Goal: Information Seeking & Learning: Learn about a topic

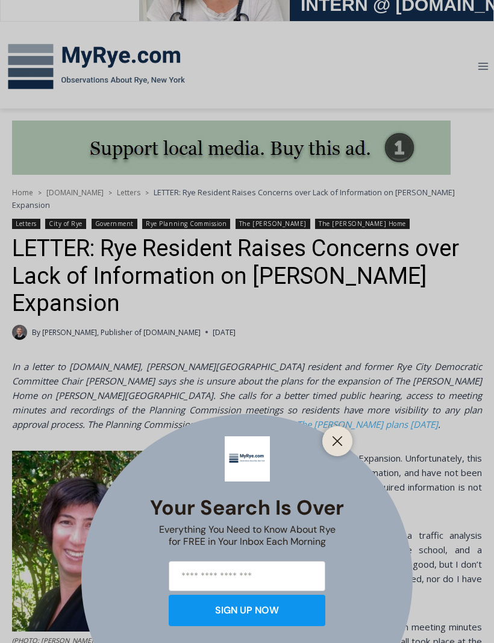
scroll to position [135, 0]
click at [192, 449] on button "Close" at bounding box center [337, 440] width 17 height 17
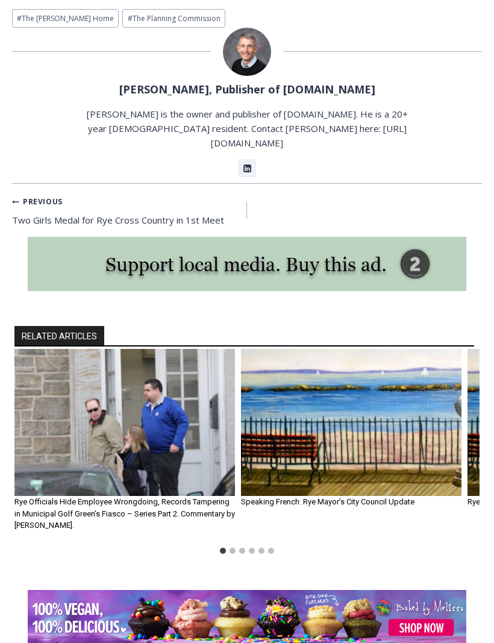
scroll to position [1640, 0]
click at [167, 365] on img "1 of 6" at bounding box center [124, 422] width 220 height 147
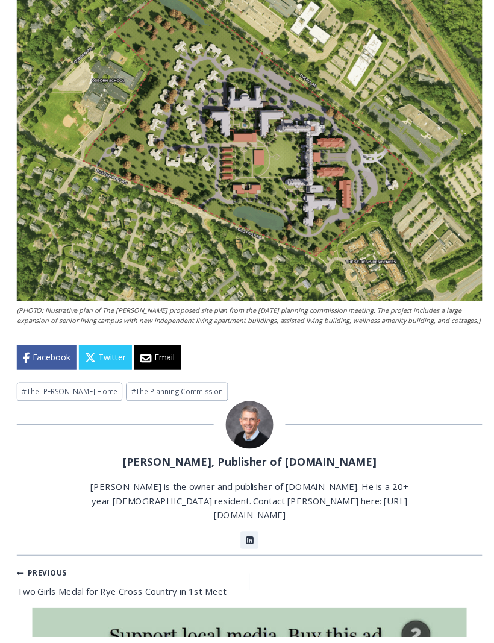
scroll to position [1274, 0]
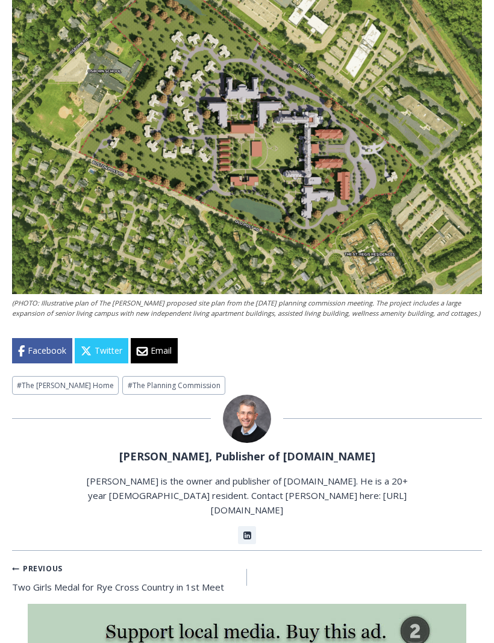
click at [42, 562] on small "Previous Previous" at bounding box center [37, 567] width 51 height 11
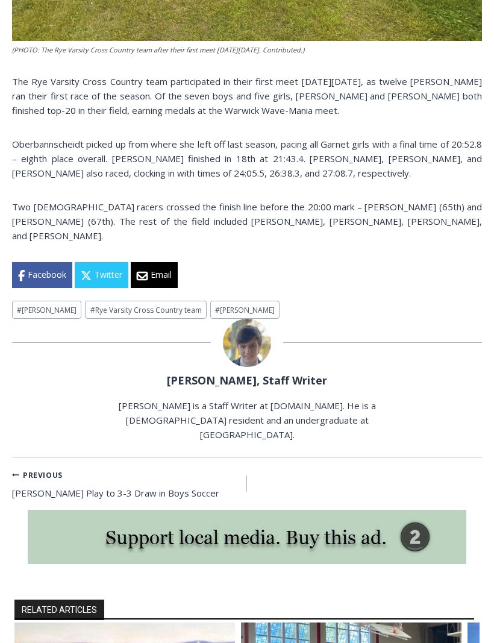
scroll to position [765, 0]
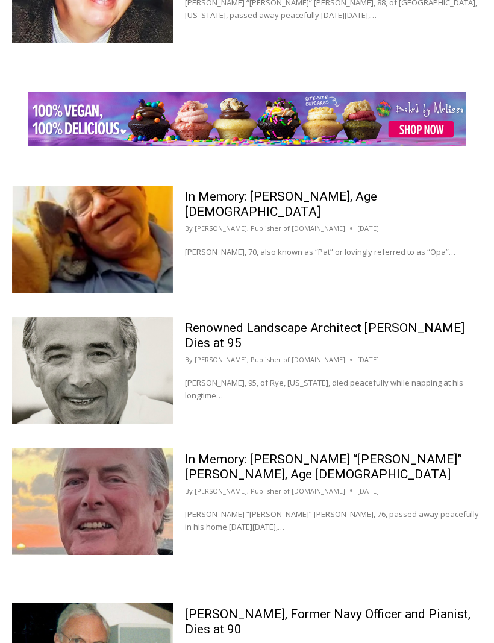
scroll to position [1782, 0]
click at [340, 508] on p "Richard “Dick” Austin Langeloh, 76, passed away peacefully in his home on Sunda…" at bounding box center [333, 520] width 297 height 25
click at [311, 464] on link "In Memory: [PERSON_NAME] “[PERSON_NAME]” [PERSON_NAME], Age [DEMOGRAPHIC_DATA]" at bounding box center [323, 467] width 277 height 30
click at [364, 360] on div "By Jay Sears, Publisher of MyRye.com August 10, 2025 August 12, 2025" at bounding box center [333, 360] width 297 height 11
click at [158, 376] on img at bounding box center [92, 370] width 161 height 107
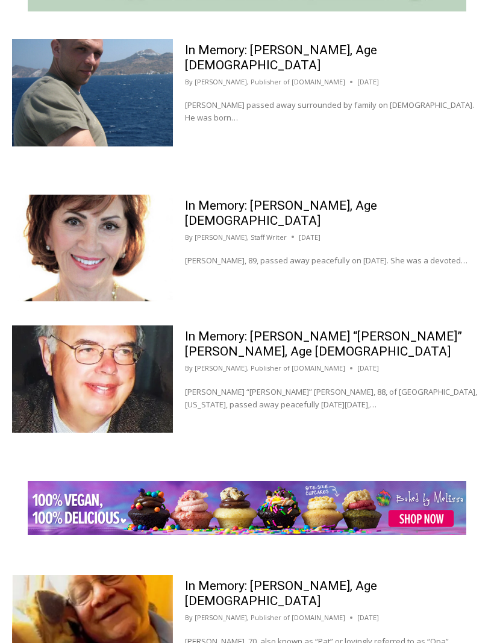
scroll to position [1388, 0]
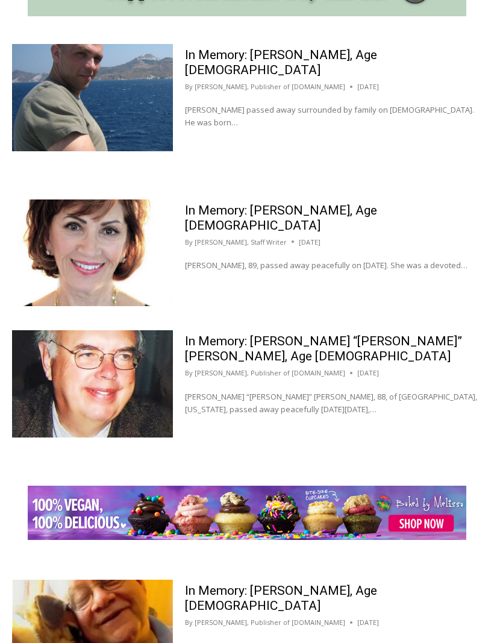
click at [278, 369] on link "[PERSON_NAME], Publisher of [DOMAIN_NAME]" at bounding box center [270, 373] width 151 height 9
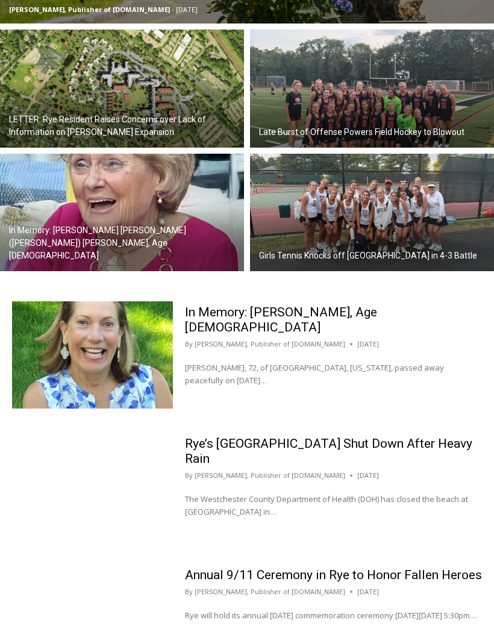
scroll to position [618, 0]
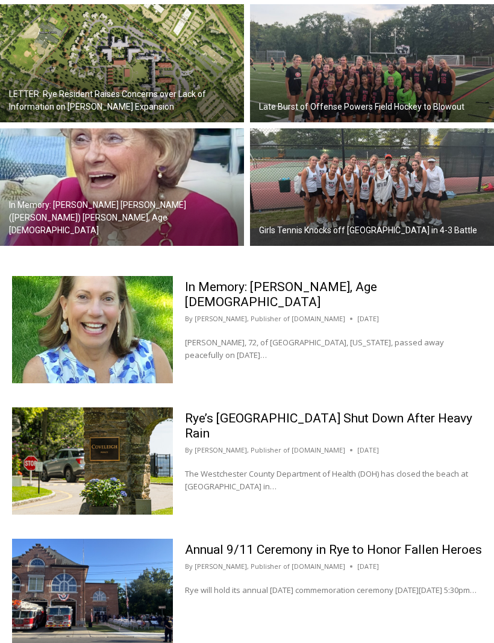
click at [247, 337] on p "Maryanne Bardwil Lynch, 72, of Harrison, New York, passed away peacefully on Se…" at bounding box center [333, 349] width 297 height 25
click at [276, 280] on link "In Memory: [PERSON_NAME], Age [DEMOGRAPHIC_DATA]" at bounding box center [281, 295] width 192 height 30
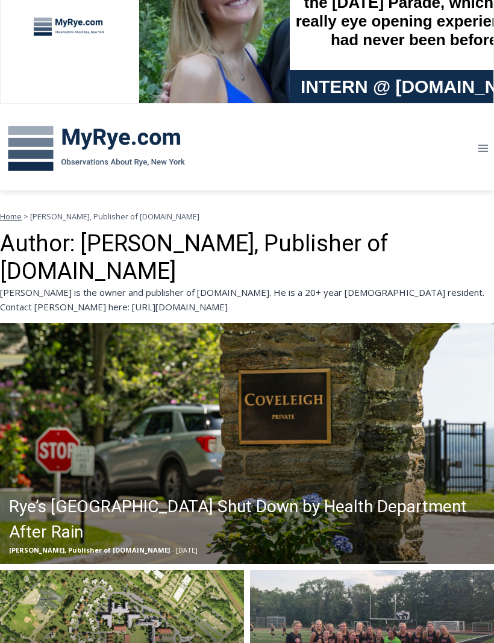
scroll to position [0, 0]
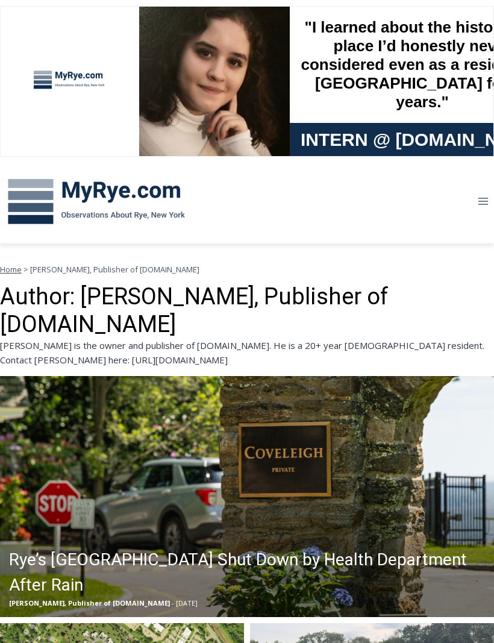
click at [62, 338] on div "[PERSON_NAME] is the owner and publisher of [DOMAIN_NAME]. He is a 20+ year [DE…" at bounding box center [247, 352] width 494 height 29
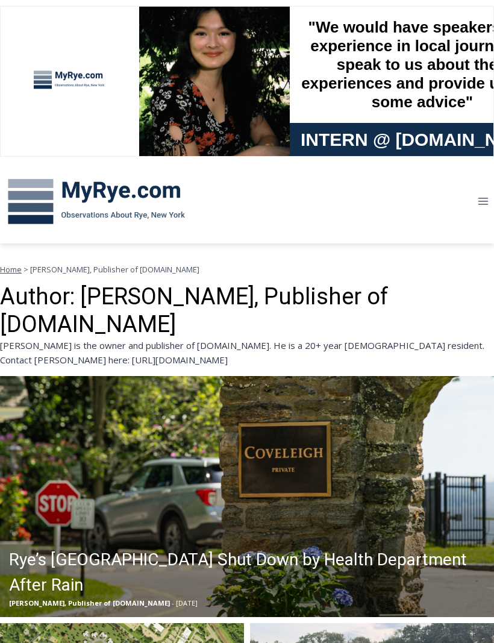
click at [53, 338] on div "[PERSON_NAME] is the owner and publisher of [DOMAIN_NAME]. He is a 20+ year [DE…" at bounding box center [247, 352] width 494 height 29
click at [53, 338] on div "Jay Sears is the owner and publisher of MyRye.com. He is a 20+ year Rye residen…" at bounding box center [247, 352] width 494 height 29
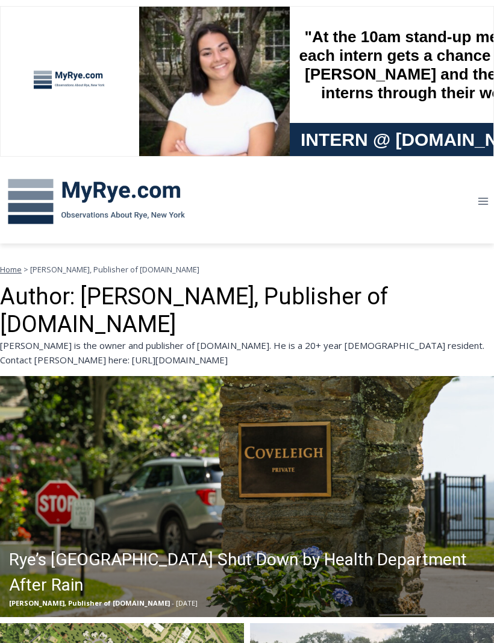
click at [61, 338] on div "Jay Sears is the owner and publisher of MyRye.com. He is a 20+ year Rye residen…" at bounding box center [247, 352] width 494 height 29
click at [57, 338] on div "Jay Sears is the owner and publisher of MyRye.com. He is a 20+ year Rye residen…" at bounding box center [247, 352] width 494 height 29
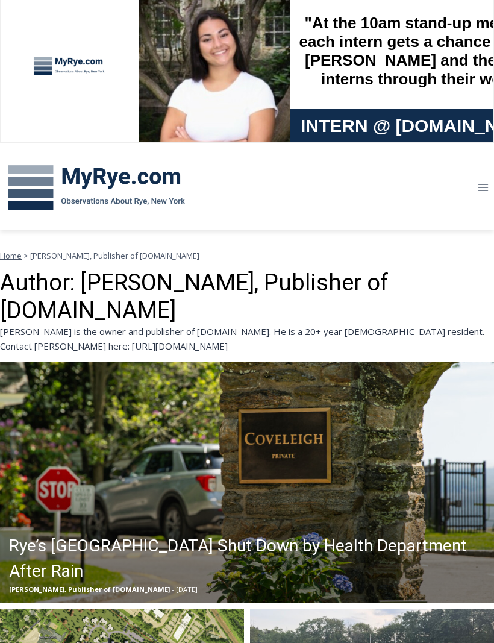
scroll to position [14, 0]
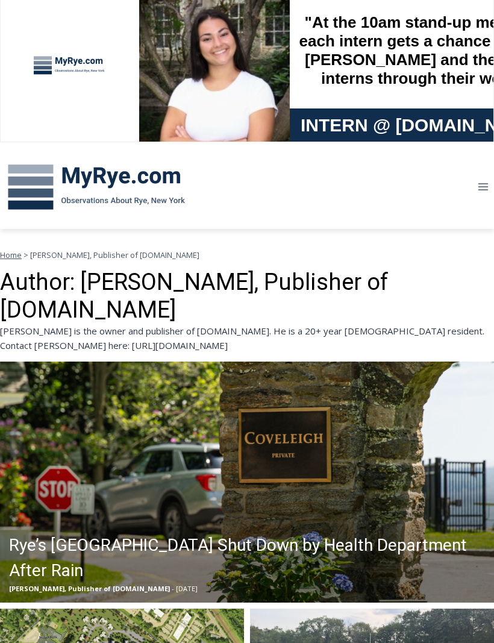
click at [39, 324] on div "Jay Sears is the owner and publisher of MyRye.com. He is a 20+ year Rye residen…" at bounding box center [247, 338] width 494 height 29
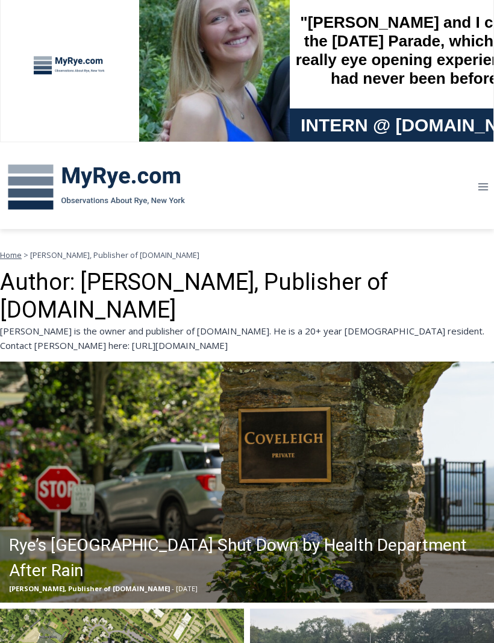
click at [20, 250] on span "Home" at bounding box center [11, 255] width 22 height 11
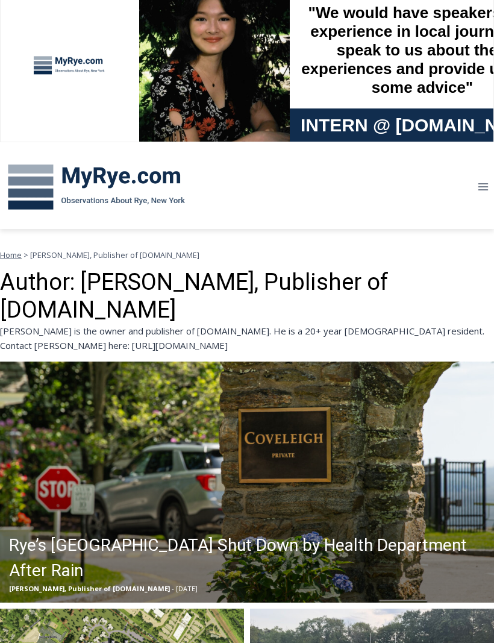
click at [95, 252] on span "[PERSON_NAME], Publisher of [DOMAIN_NAME]" at bounding box center [114, 255] width 169 height 11
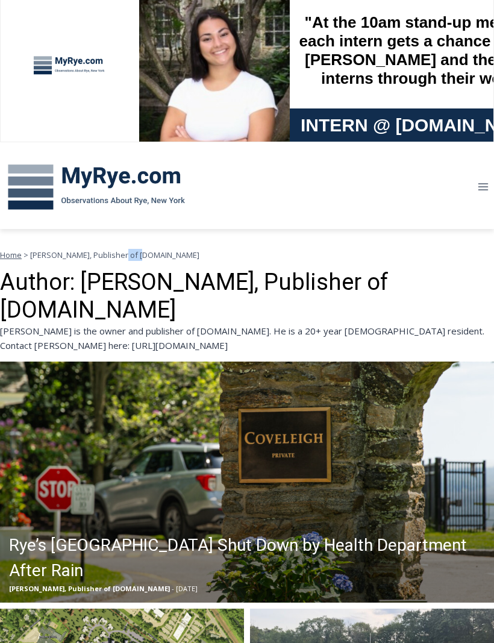
click at [102, 254] on span "[PERSON_NAME], Publisher of [DOMAIN_NAME]" at bounding box center [114, 255] width 169 height 11
click at [290, 218] on div at bounding box center [166, 187] width 332 height 84
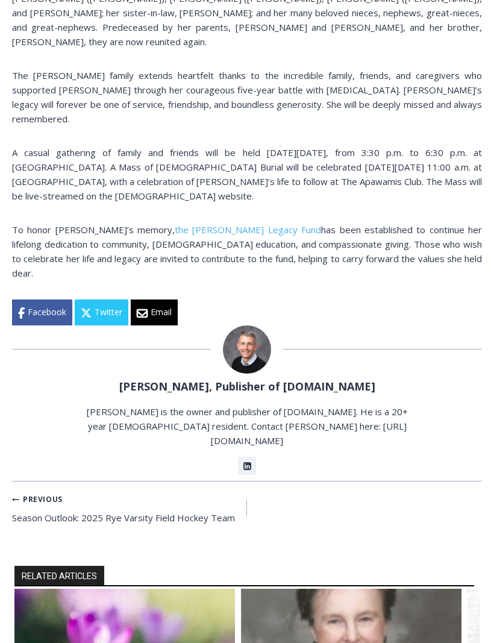
scroll to position [792, 0]
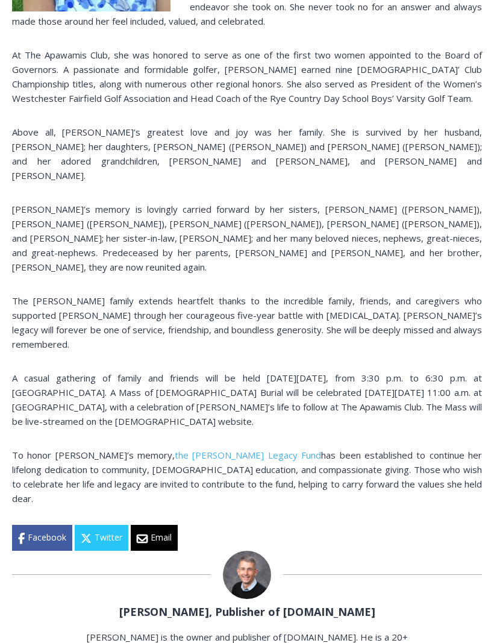
scroll to position [566, 0]
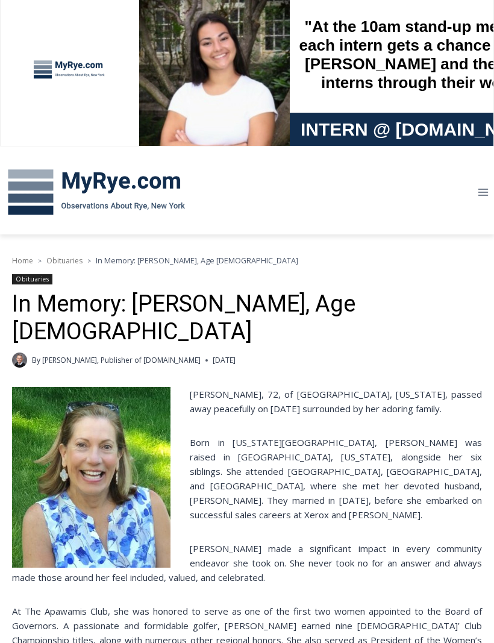
scroll to position [0, 0]
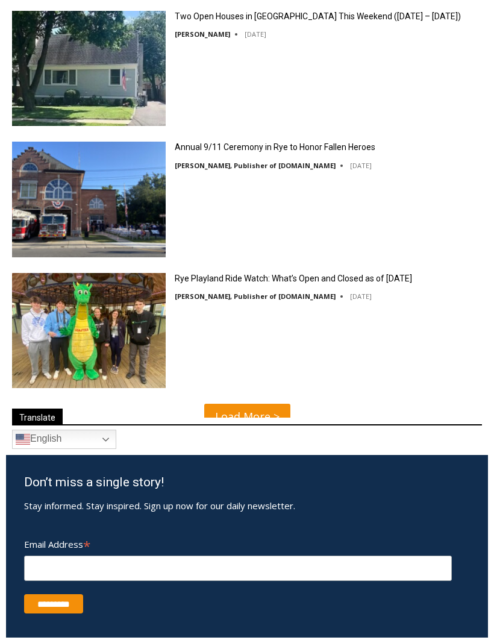
scroll to position [3456, 0]
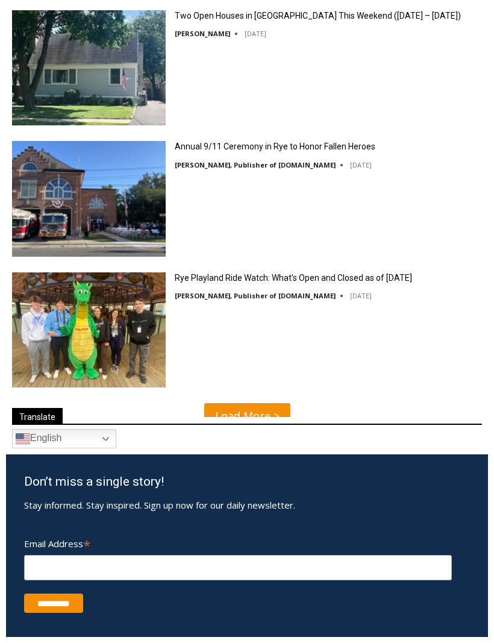
click at [476, 448] on div "Arabic Chichewa Chinese (Simplified) Croatian Dutch English French German Hebre…" at bounding box center [247, 438] width 470 height 19
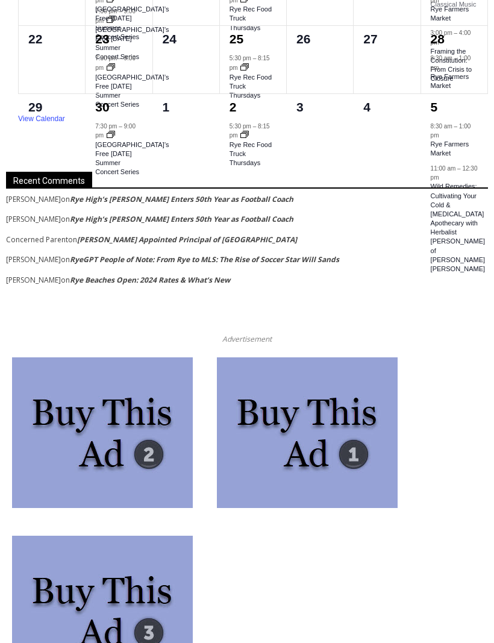
scroll to position [5196, 0]
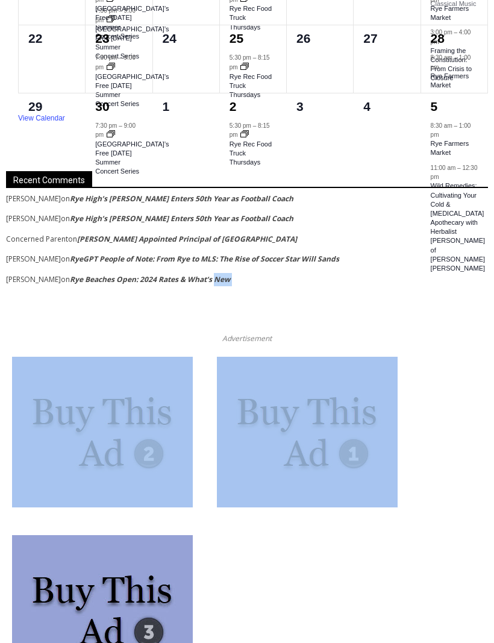
click at [466, 582] on div at bounding box center [247, 522] width 494 height 357
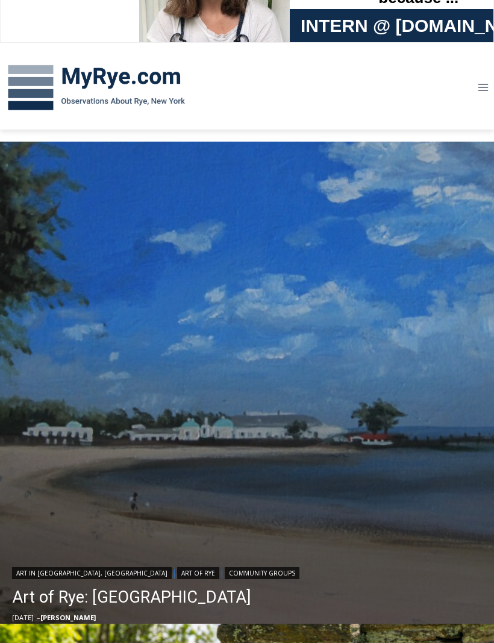
scroll to position [0, 0]
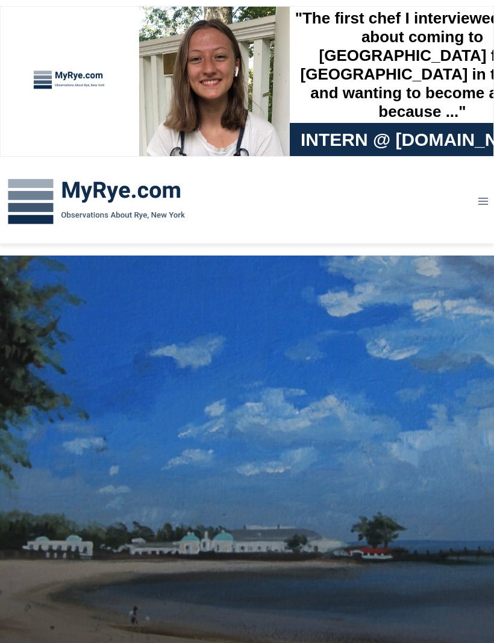
click at [96, 88] on div at bounding box center [70, 81] width 90 height 101
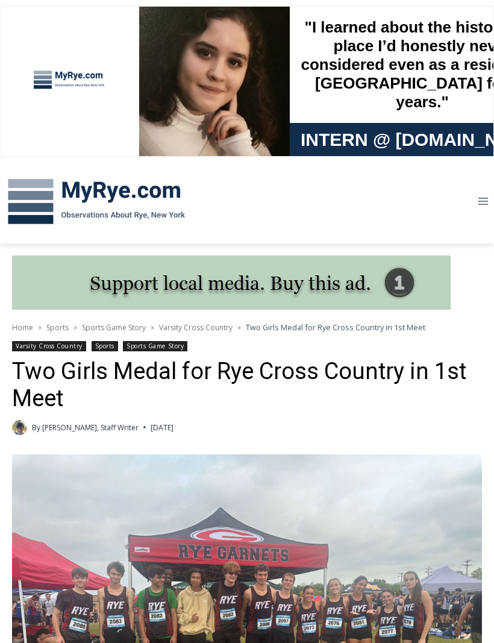
click at [79, 74] on div at bounding box center [70, 81] width 90 height 101
click at [83, 79] on div at bounding box center [70, 81] width 90 height 101
click at [87, 78] on div at bounding box center [70, 81] width 90 height 101
click at [169, 204] on img at bounding box center [96, 201] width 193 height 63
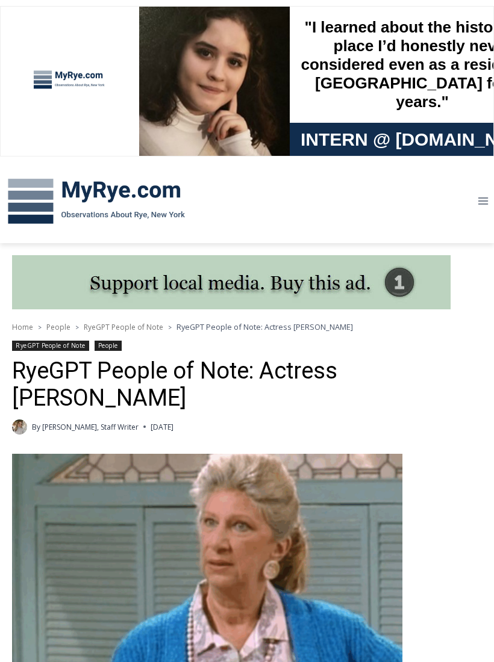
click at [31, 327] on span "Home" at bounding box center [22, 327] width 21 height 10
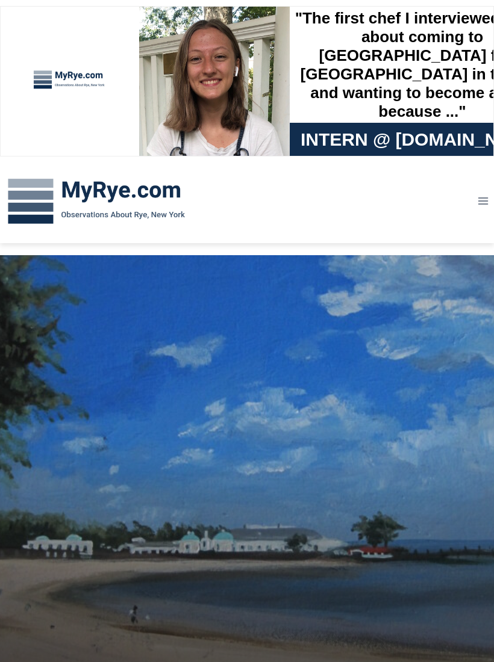
click at [86, 70] on div at bounding box center [70, 81] width 90 height 101
click at [83, 84] on div at bounding box center [70, 81] width 90 height 101
click at [89, 92] on div at bounding box center [70, 81] width 90 height 101
click at [49, 86] on div at bounding box center [70, 81] width 90 height 101
click at [46, 81] on div at bounding box center [70, 81] width 90 height 101
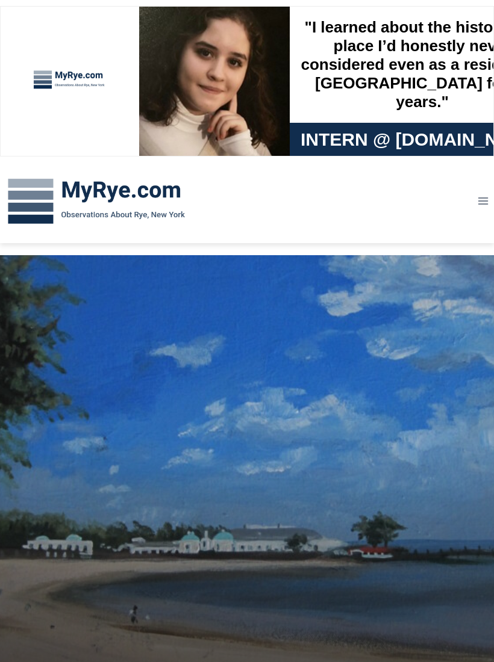
click at [487, 206] on icon "Toggle Menu" at bounding box center [483, 201] width 12 height 12
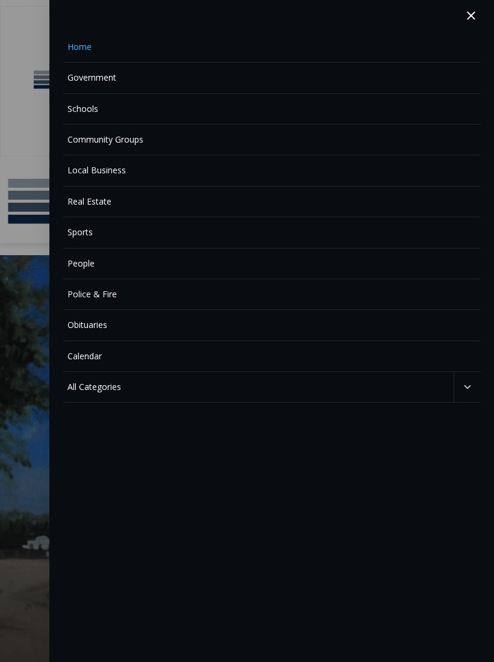
click at [113, 322] on link "Obituaries" at bounding box center [271, 325] width 417 height 31
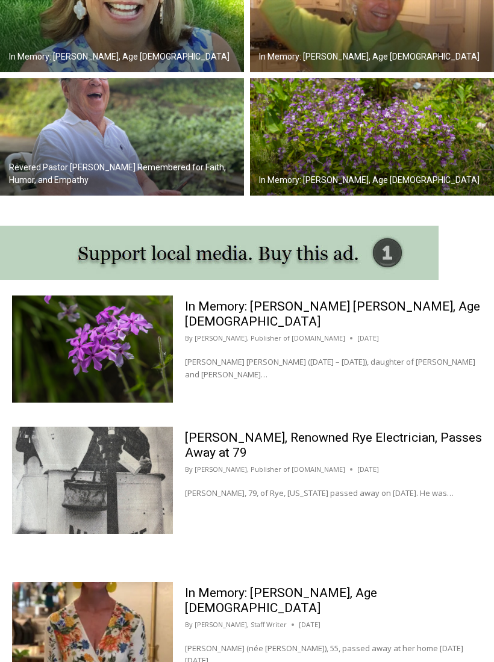
scroll to position [609, 0]
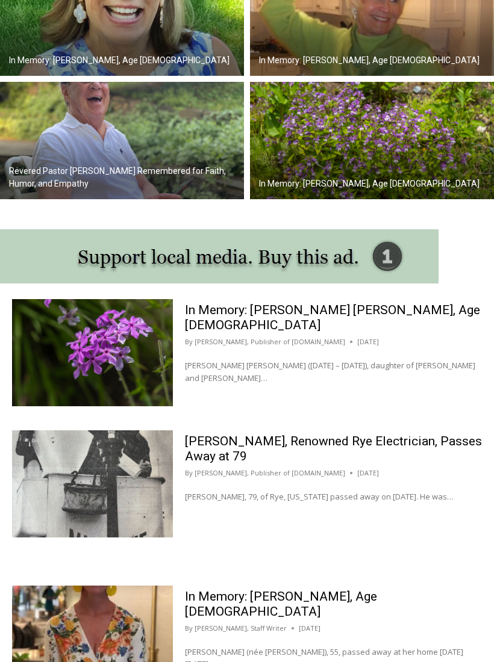
click at [257, 338] on link "[PERSON_NAME], Publisher of [DOMAIN_NAME]" at bounding box center [270, 342] width 151 height 9
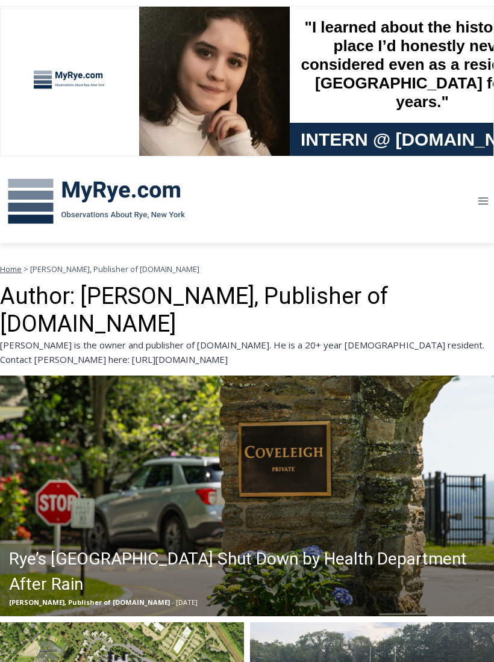
click at [81, 269] on span "Jay Sears, Publisher of MyRye.com" at bounding box center [114, 269] width 169 height 11
click at [93, 274] on span "[PERSON_NAME], Publisher of [DOMAIN_NAME]" at bounding box center [114, 269] width 169 height 11
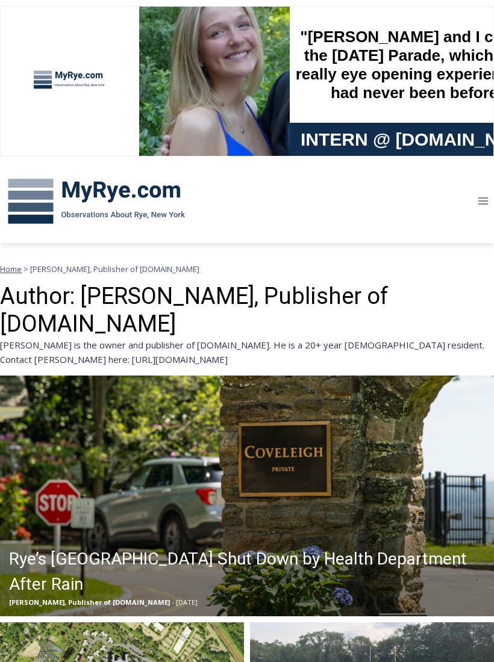
click at [305, 449] on img at bounding box center [247, 496] width 494 height 241
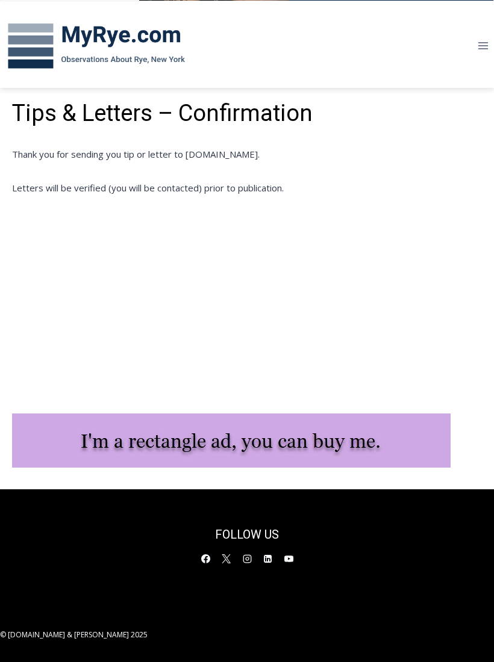
scroll to position [159, 0]
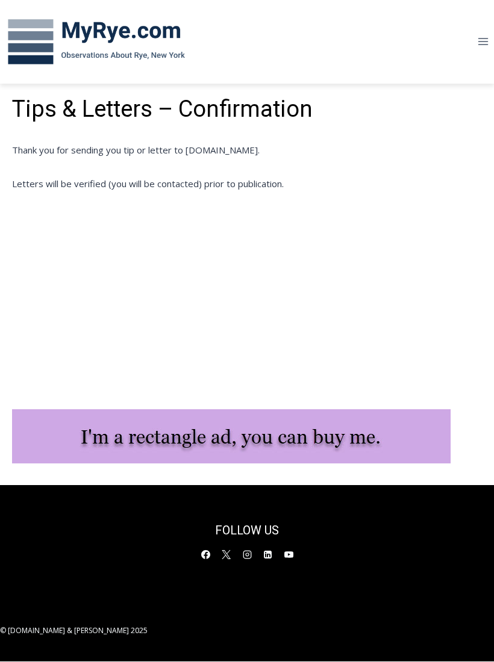
click at [184, 246] on div "Tips & Letters – Confirmation Thank you for sending you tip or letter to [DOMAI…" at bounding box center [247, 247] width 494 height 326
click at [192, 250] on div "Tips & Letters – Confirmation Thank you for sending you tip or letter to [DOMAI…" at bounding box center [247, 247] width 494 height 326
click at [192, 241] on div "Tips & Letters – Confirmation Thank you for sending you tip or letter to [DOMAI…" at bounding box center [247, 247] width 494 height 326
click at [192, 275] on div "Tips & Letters – Confirmation Thank you for sending you tip or letter to [DOMAI…" at bounding box center [247, 247] width 494 height 326
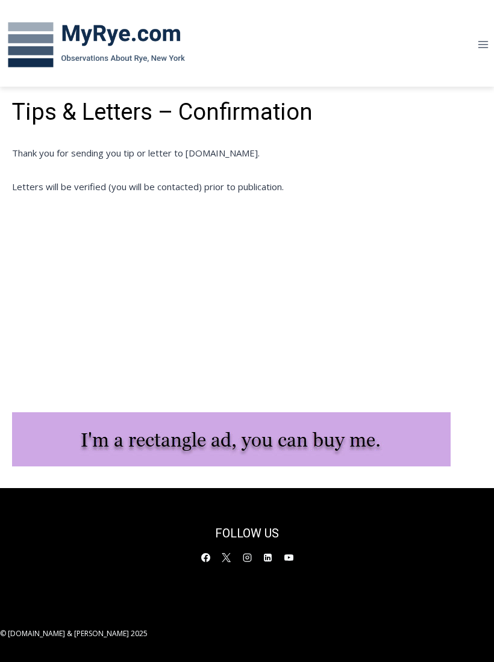
scroll to position [176, 0]
